Goal: Task Accomplishment & Management: Use online tool/utility

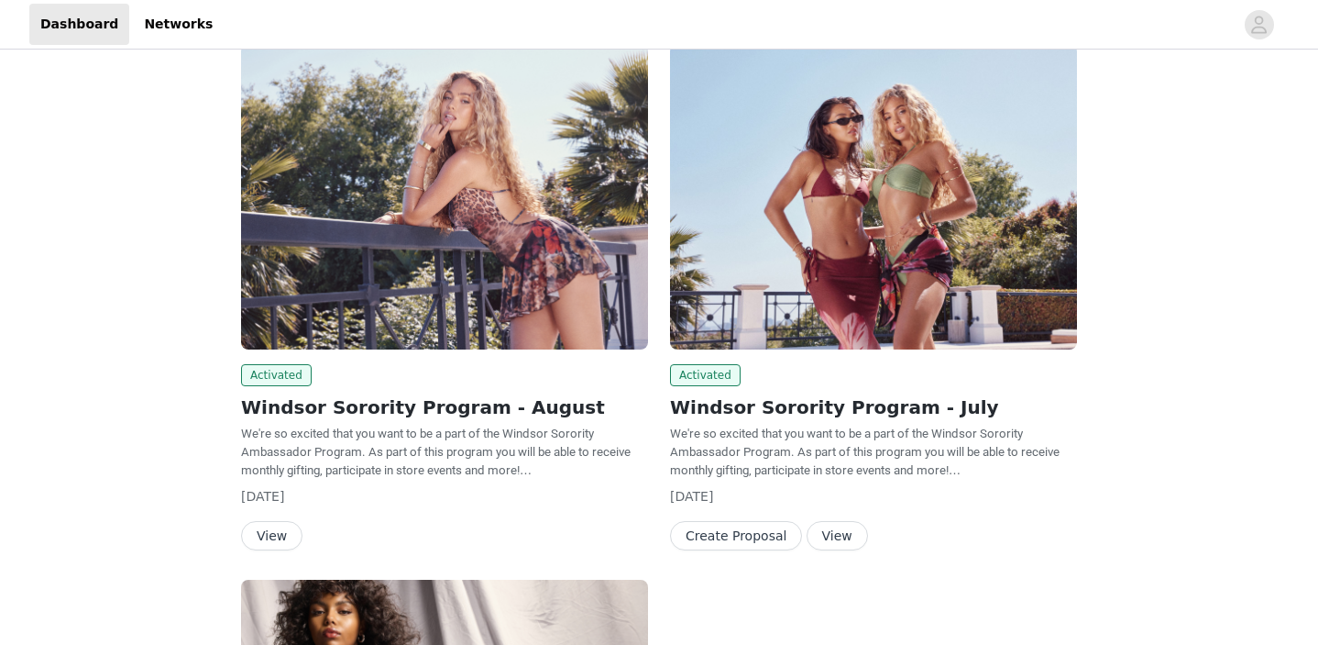
scroll to position [120, 0]
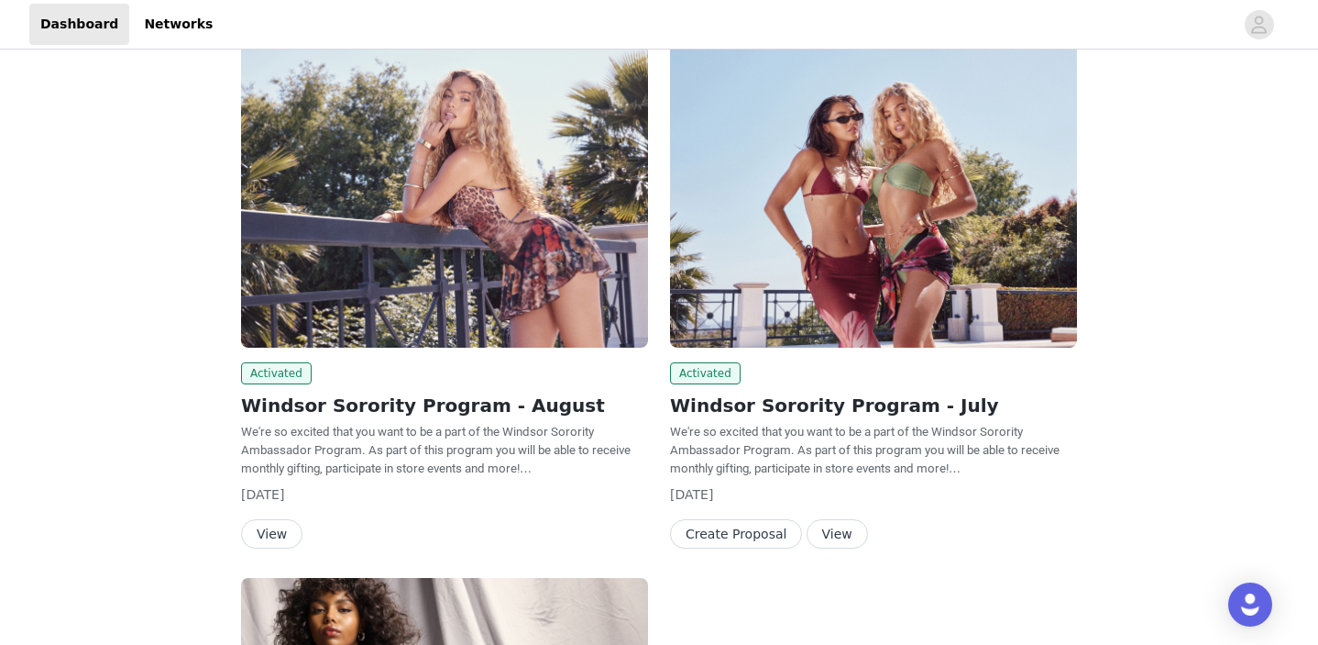
click at [281, 531] on button "View" at bounding box center [271, 533] width 61 height 29
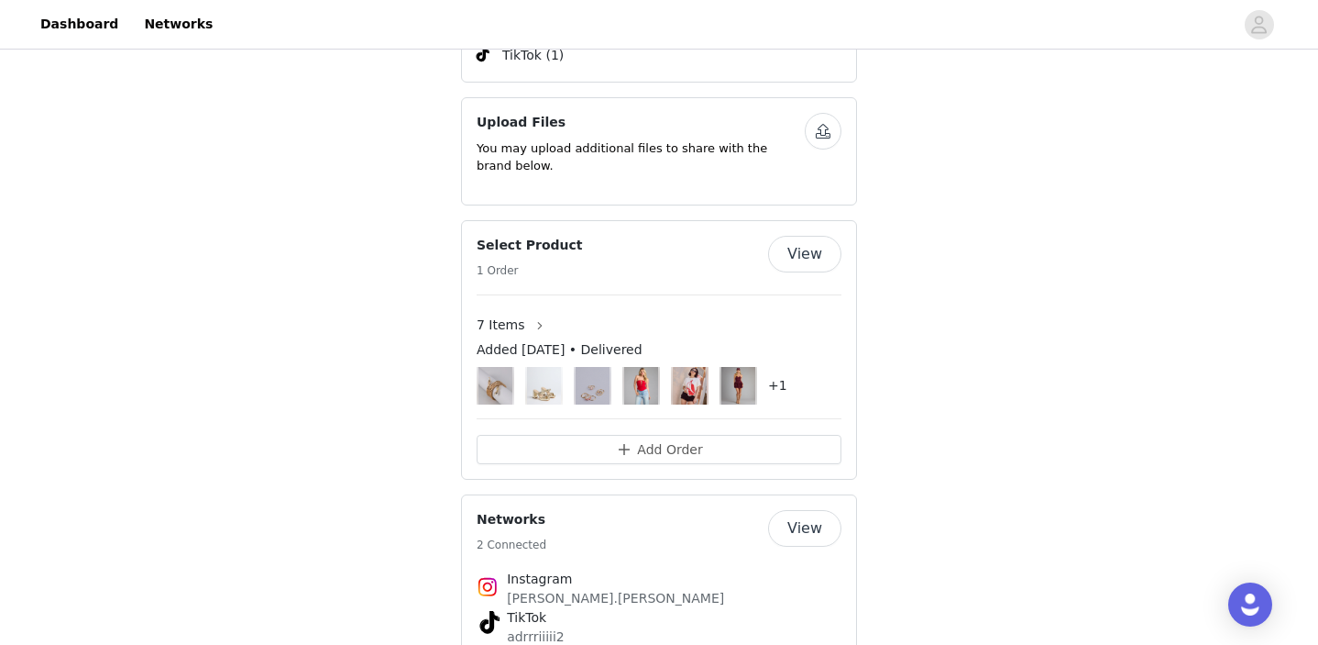
scroll to position [1050, 0]
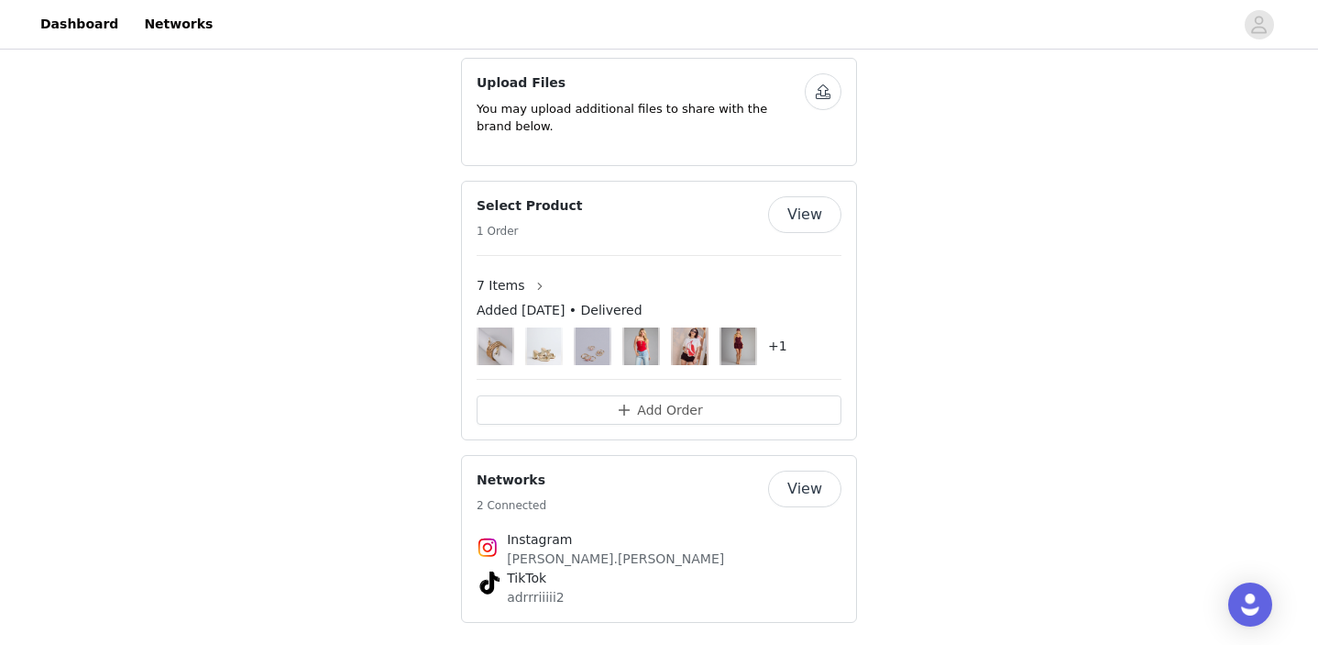
click at [811, 481] on button "View" at bounding box center [804, 488] width 73 height 37
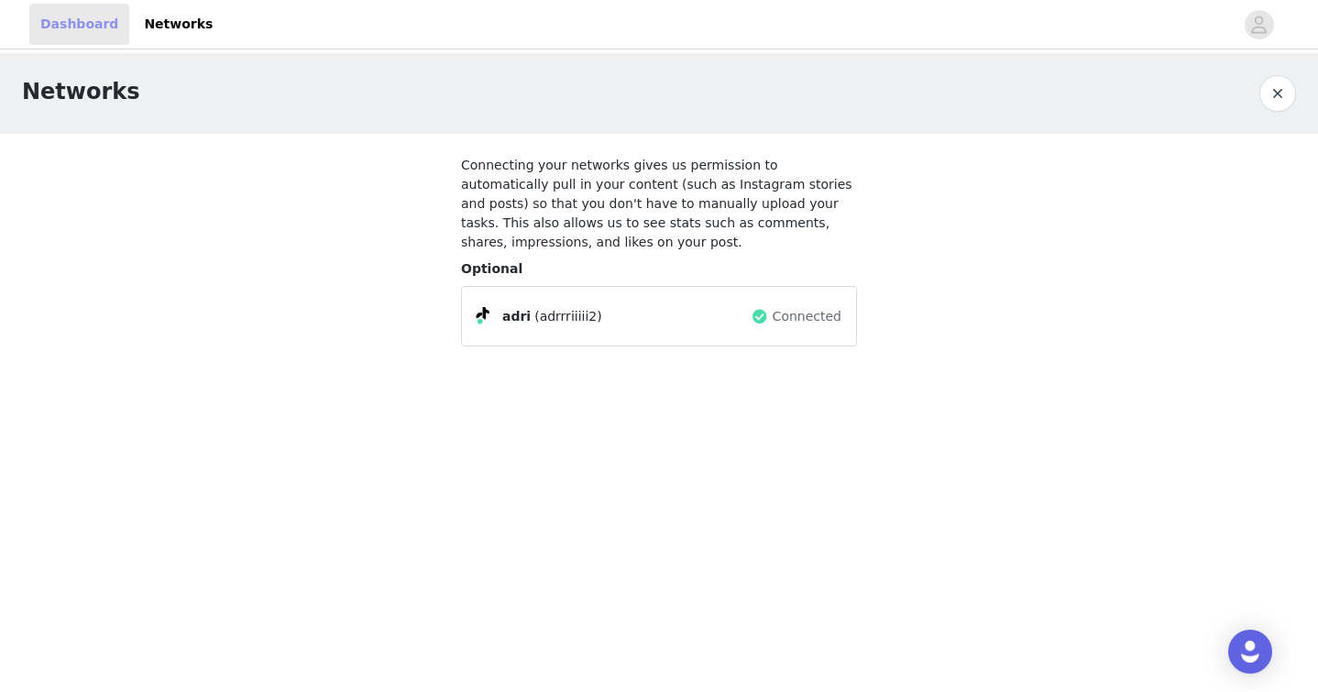
click at [52, 28] on link "Dashboard" at bounding box center [79, 24] width 100 height 41
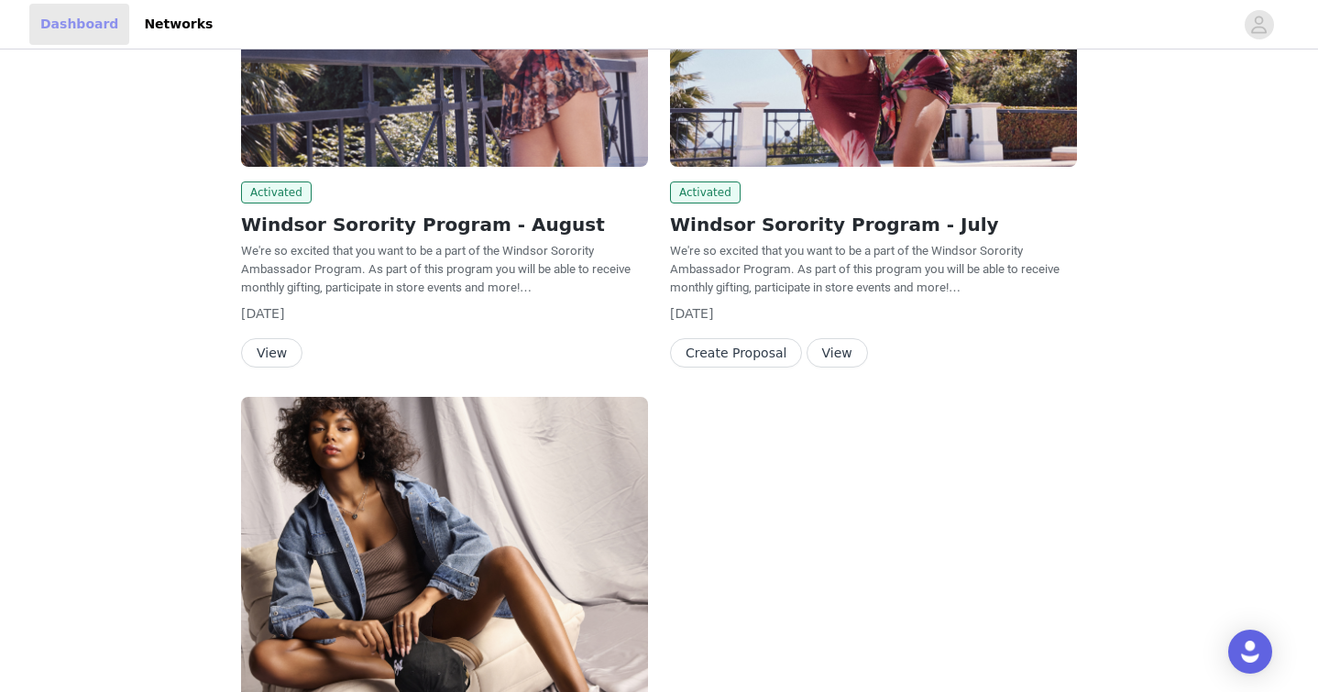
scroll to position [312, 0]
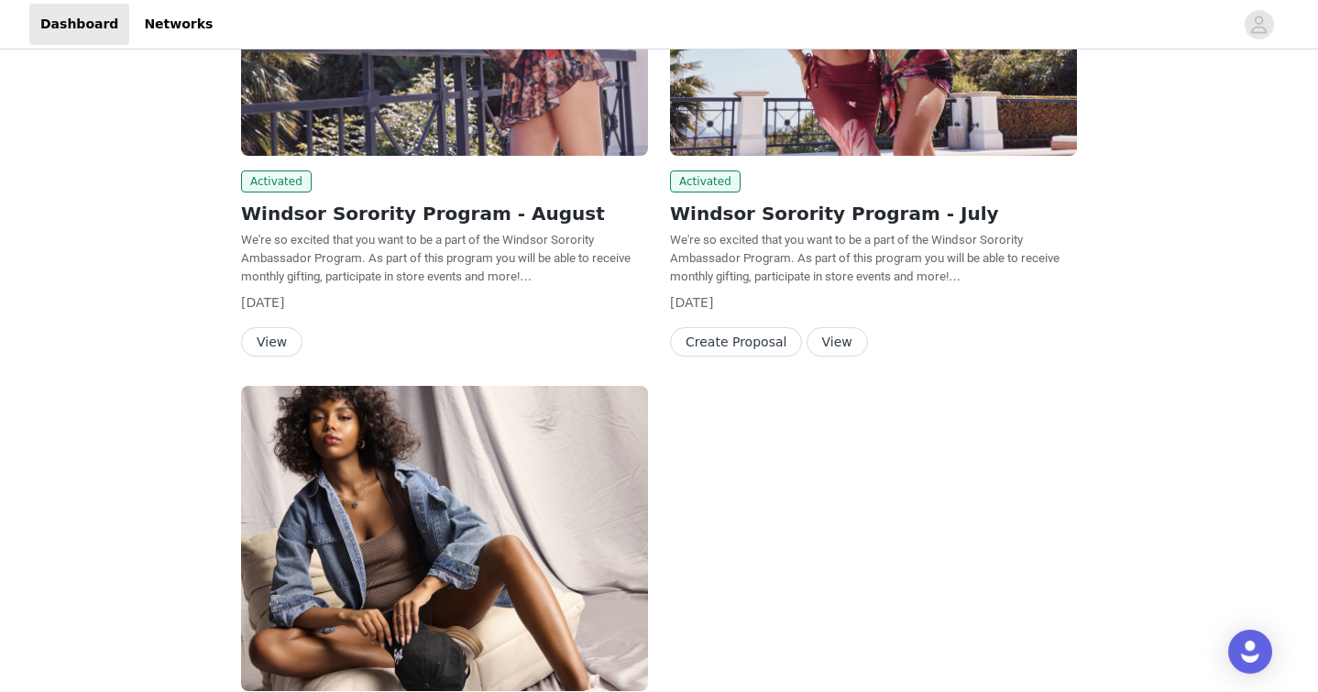
click at [276, 348] on button "View" at bounding box center [271, 341] width 61 height 29
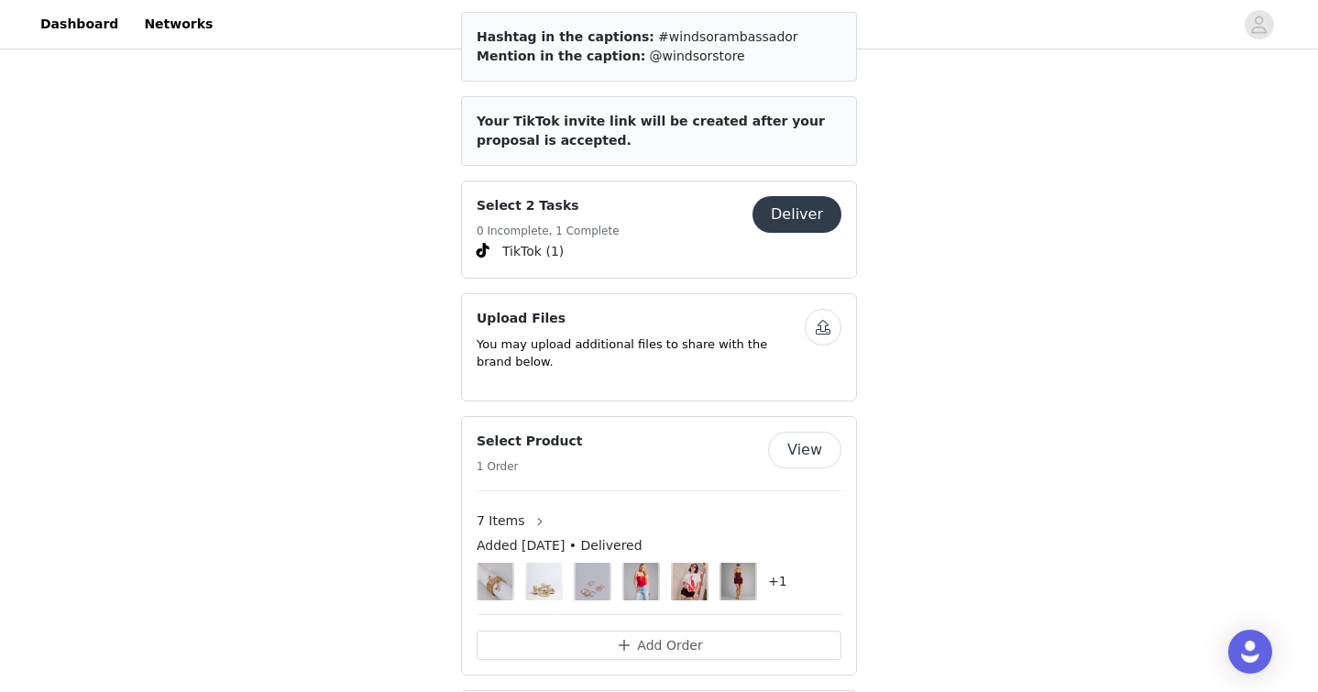
scroll to position [812, 0]
click at [707, 337] on p "You may upload additional files to share with the brand below." at bounding box center [641, 355] width 328 height 36
click at [773, 201] on button "Deliver" at bounding box center [797, 216] width 89 height 37
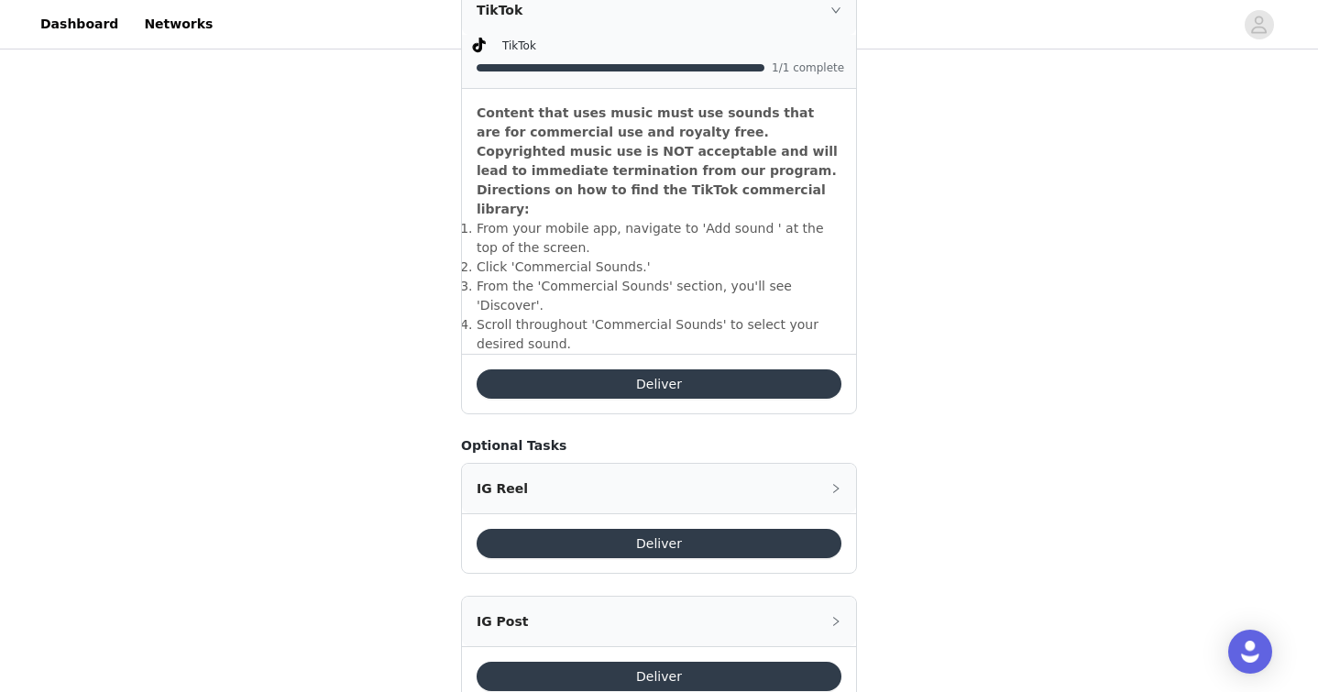
scroll to position [621, 0]
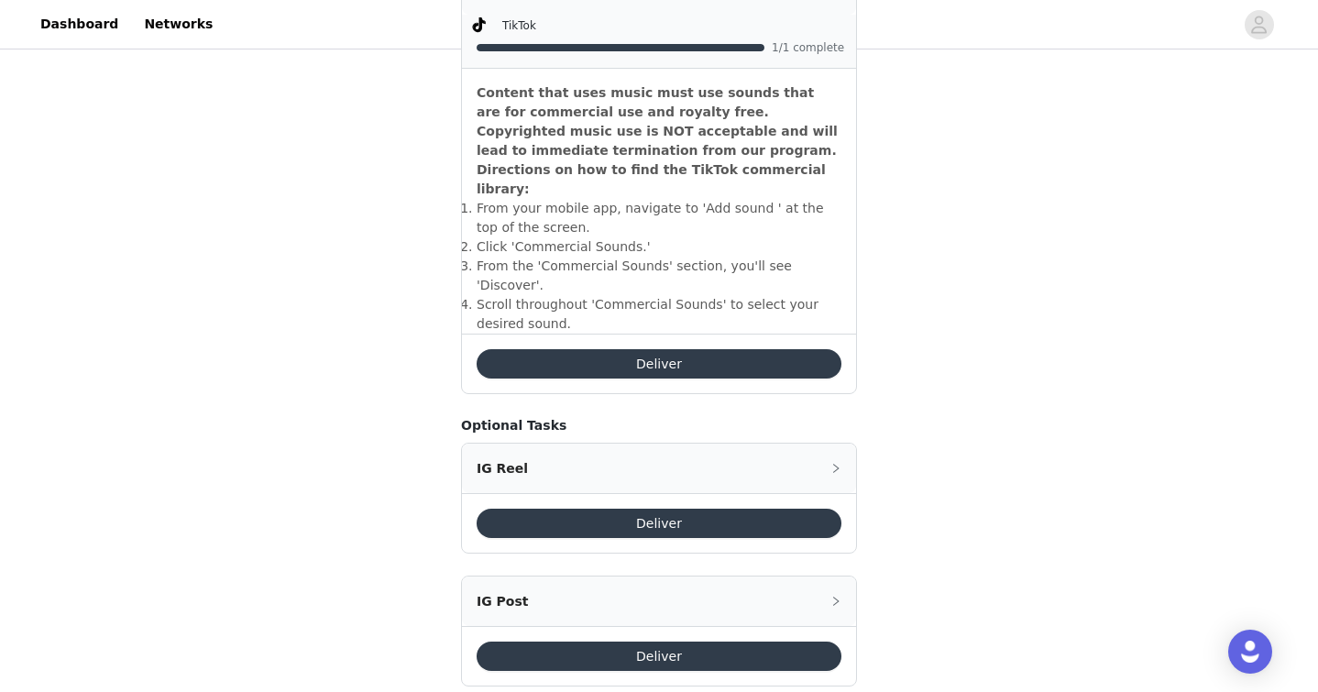
click at [712, 642] on button "Deliver" at bounding box center [659, 656] width 365 height 29
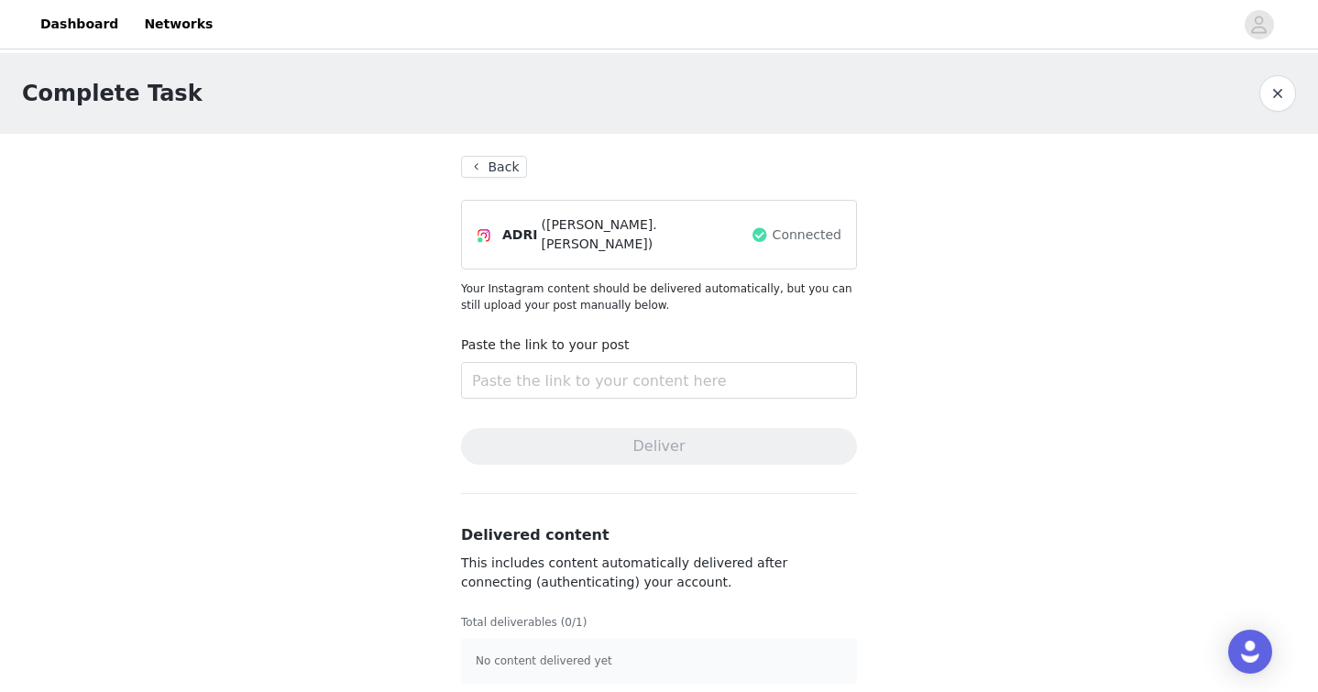
click at [720, 284] on p "Your Instagram content should be delivered automatically, but you can still upl…" at bounding box center [659, 297] width 396 height 33
click at [562, 372] on input "text" at bounding box center [659, 380] width 396 height 37
paste input "[URL][DOMAIN_NAME]"
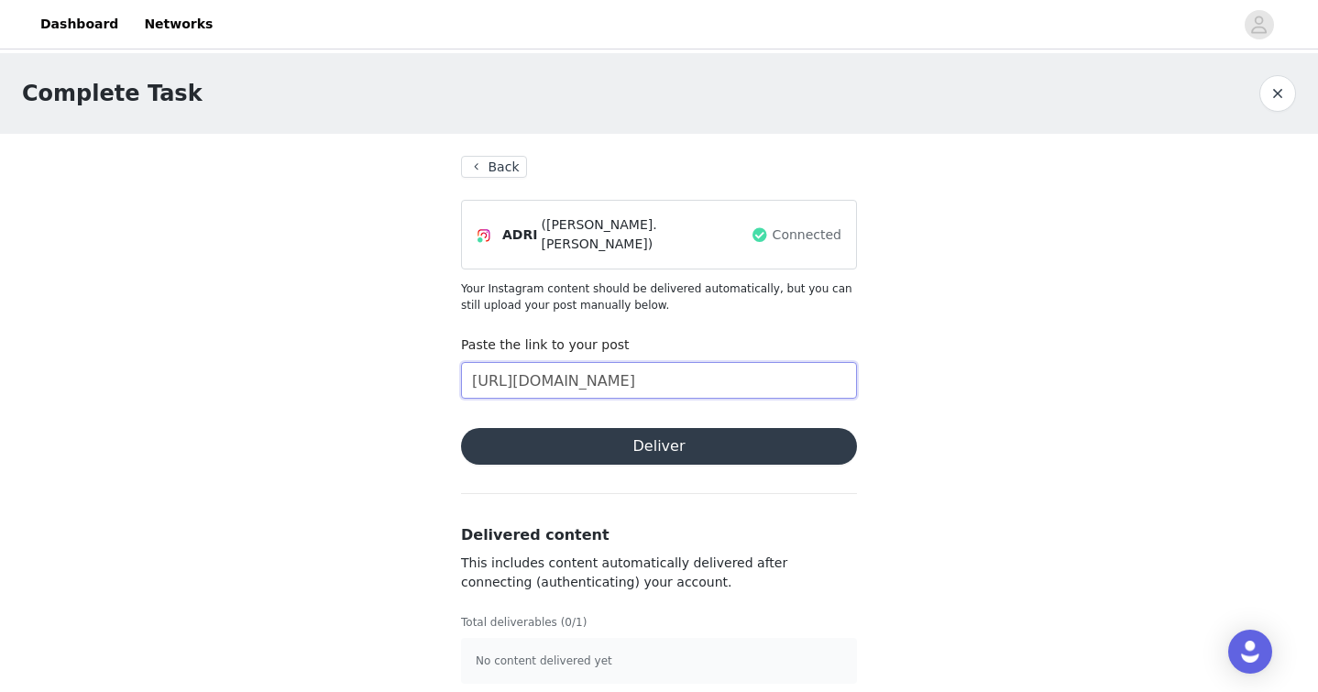
scroll to position [0, 207]
type input "[URL][DOMAIN_NAME]"
click at [608, 432] on button "Deliver" at bounding box center [659, 446] width 396 height 37
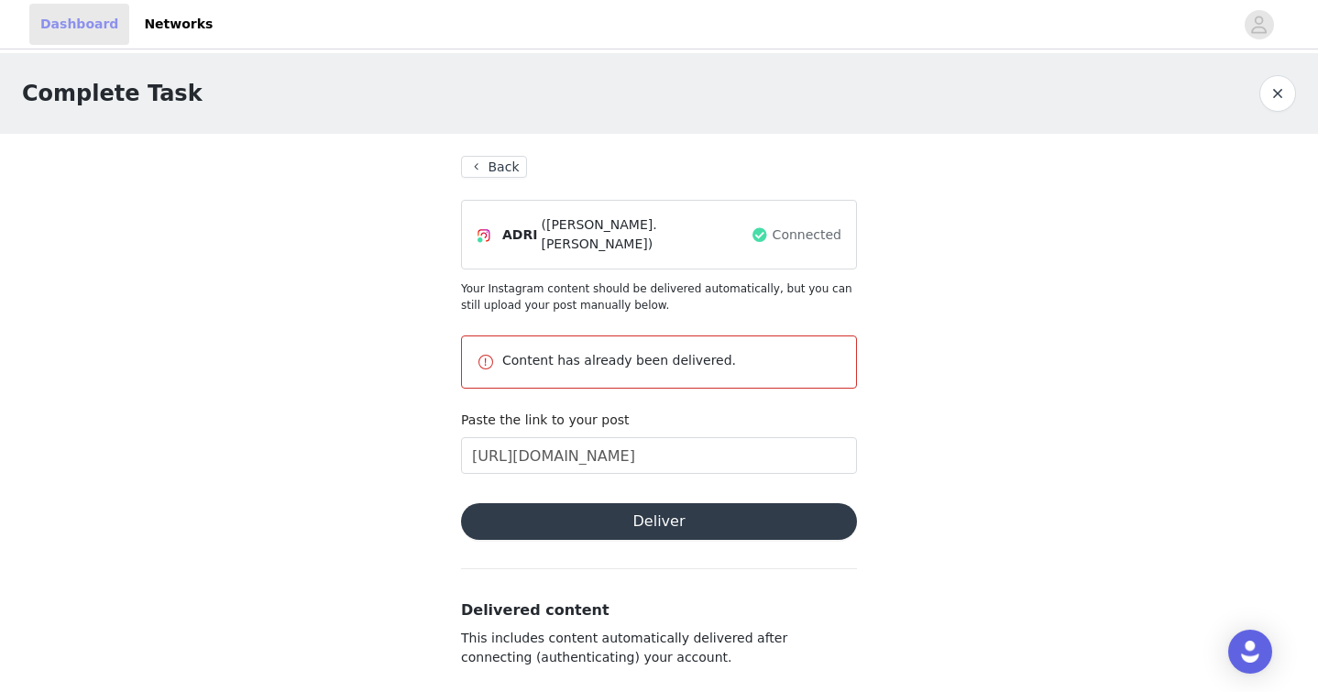
click at [72, 37] on link "Dashboard" at bounding box center [79, 24] width 100 height 41
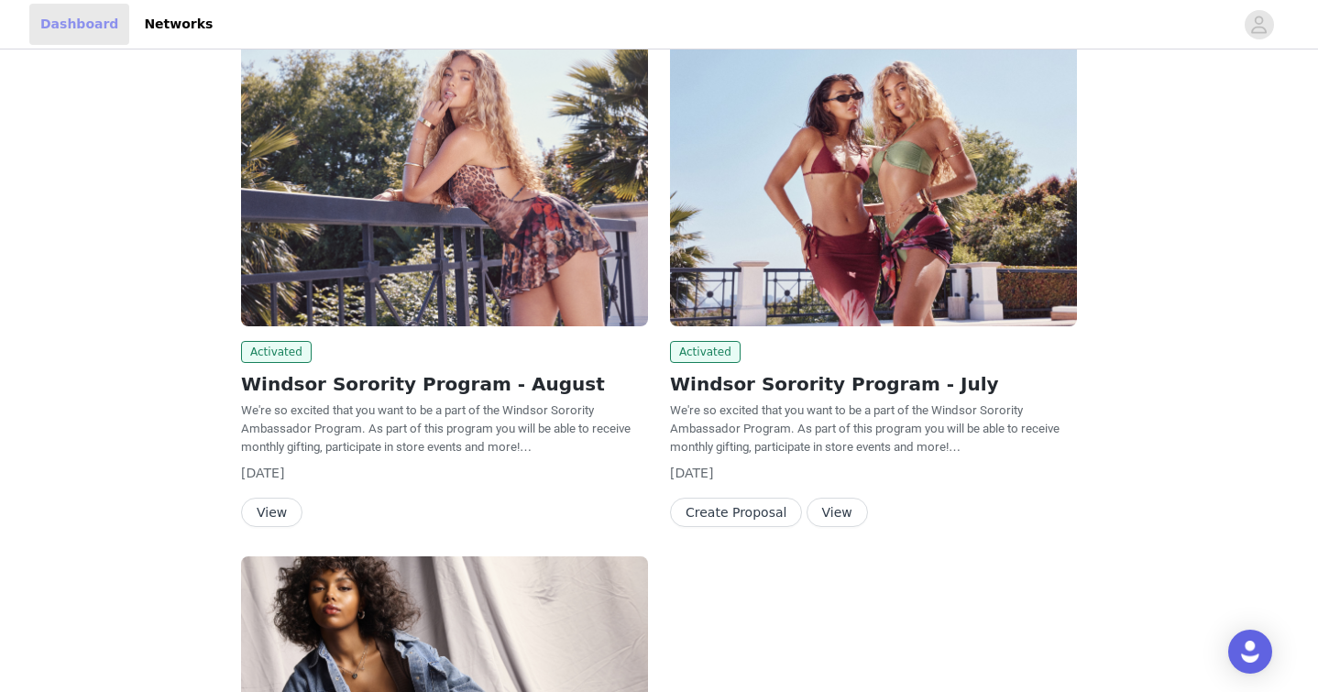
scroll to position [161, 0]
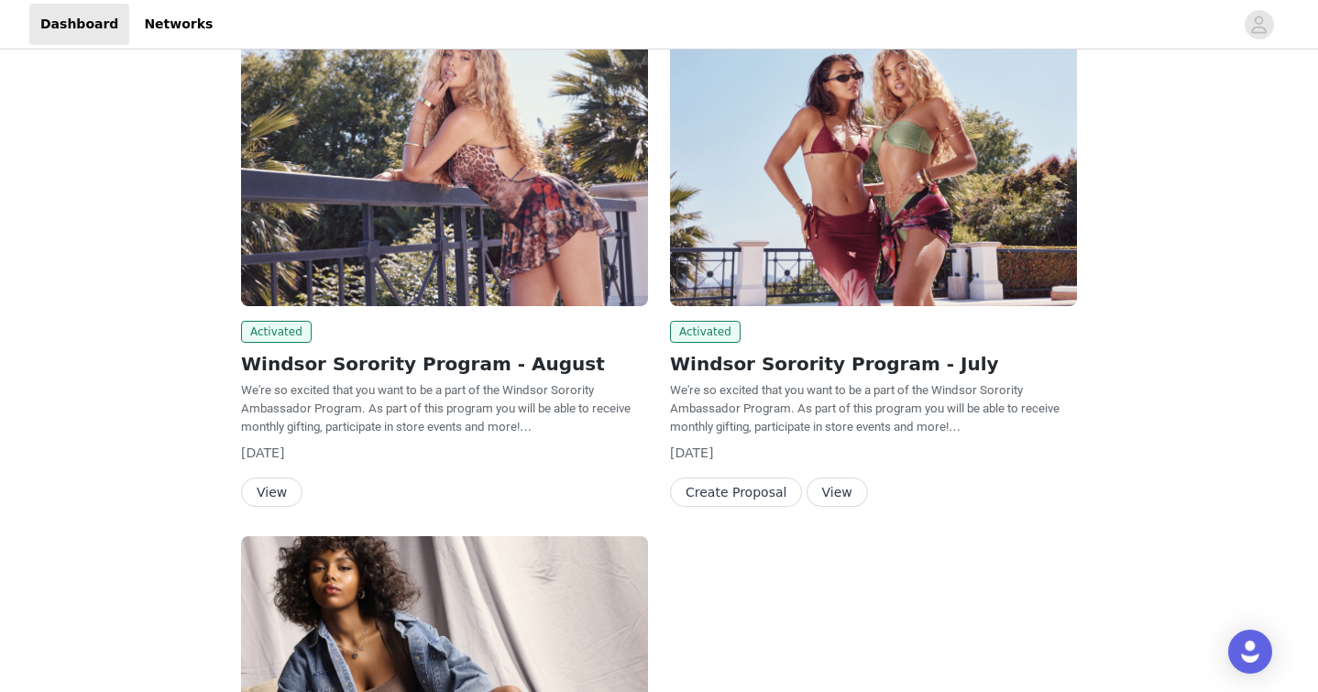
click at [275, 481] on button "View" at bounding box center [271, 492] width 61 height 29
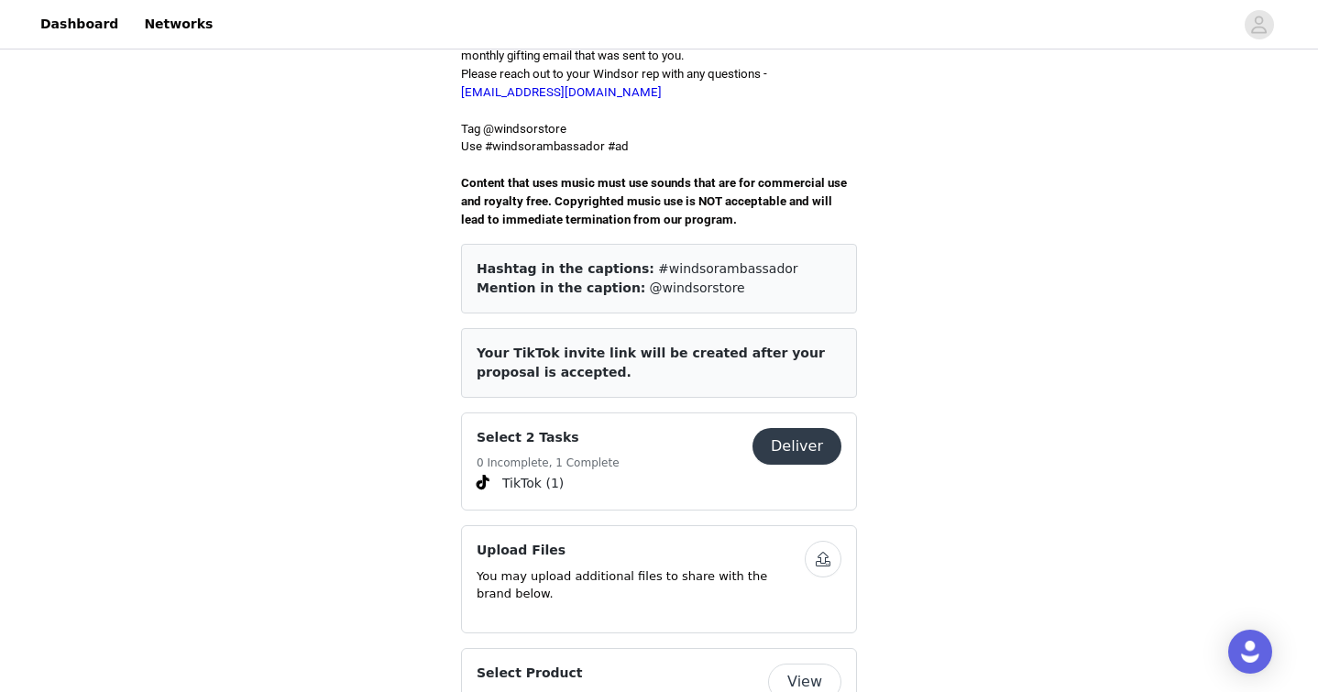
scroll to position [584, 0]
click at [791, 426] on button "Deliver" at bounding box center [797, 444] width 89 height 37
